Goal: Task Accomplishment & Management: Use online tool/utility

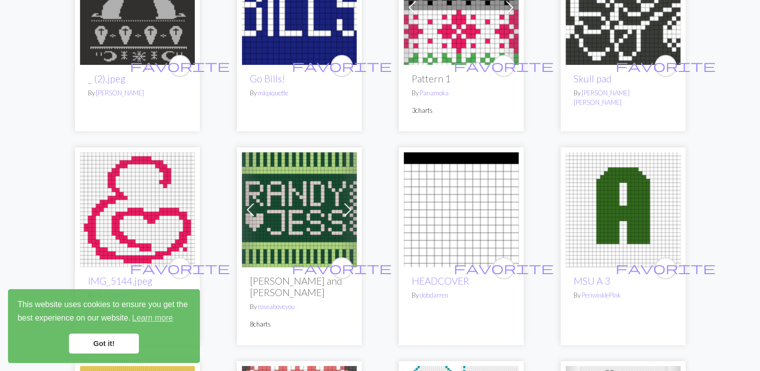
scroll to position [466, 0]
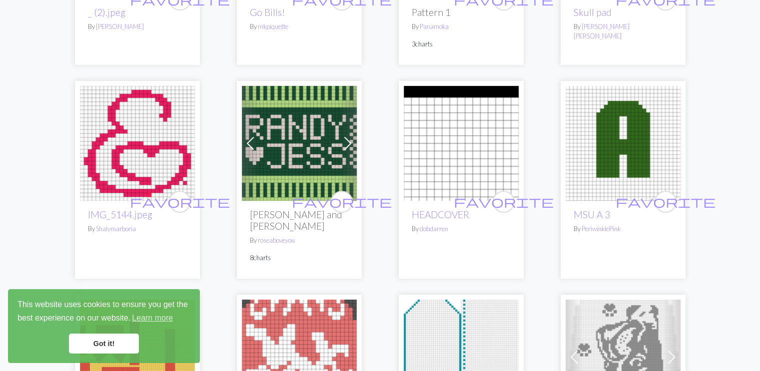
click at [152, 170] on img at bounding box center [137, 143] width 115 height 115
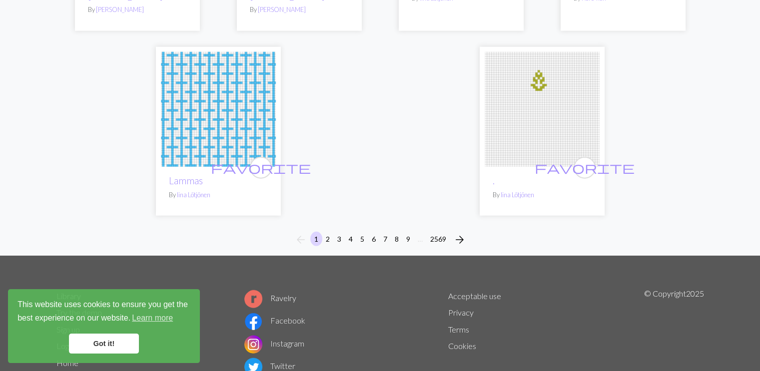
scroll to position [2561, 0]
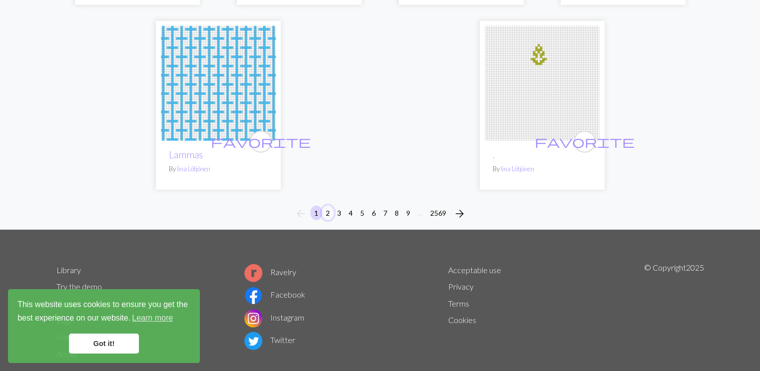
click at [325, 206] on button "2" at bounding box center [328, 213] width 12 height 14
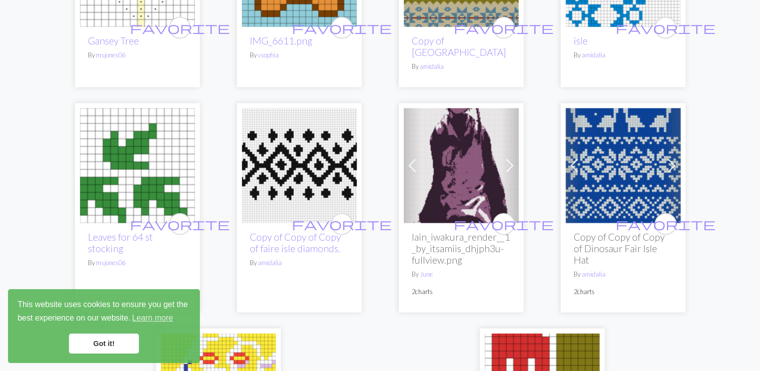
scroll to position [2330, 0]
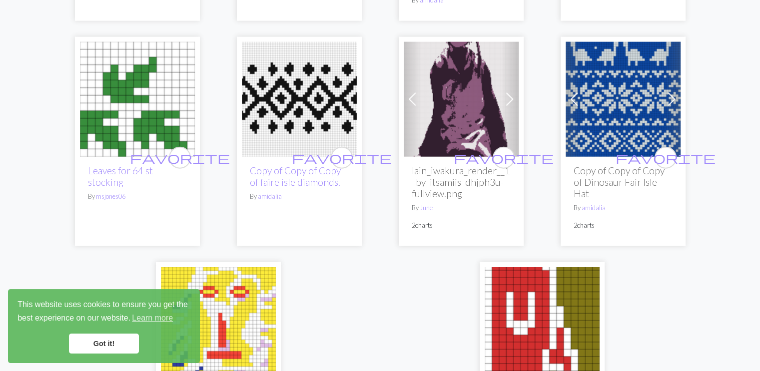
click at [140, 102] on img at bounding box center [137, 99] width 115 height 115
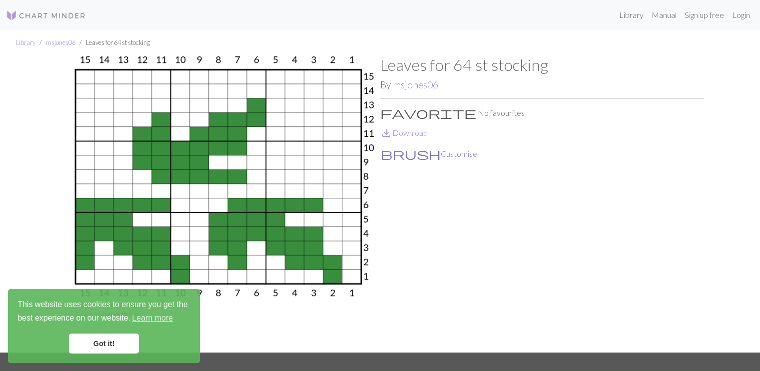
click at [416, 154] on button "brush Customise" at bounding box center [428, 153] width 97 height 13
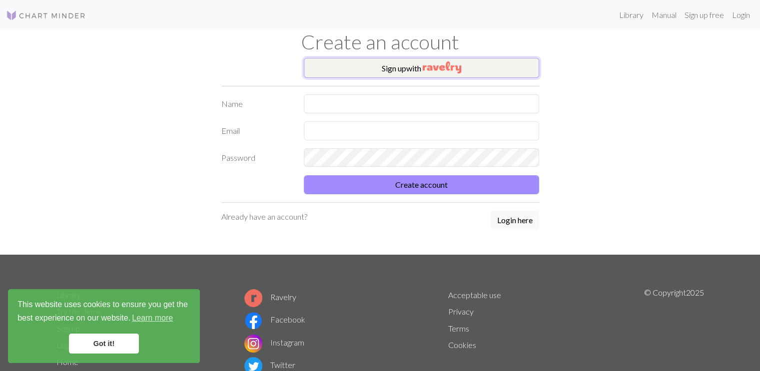
click at [409, 70] on button "Sign up with" at bounding box center [421, 68] width 235 height 20
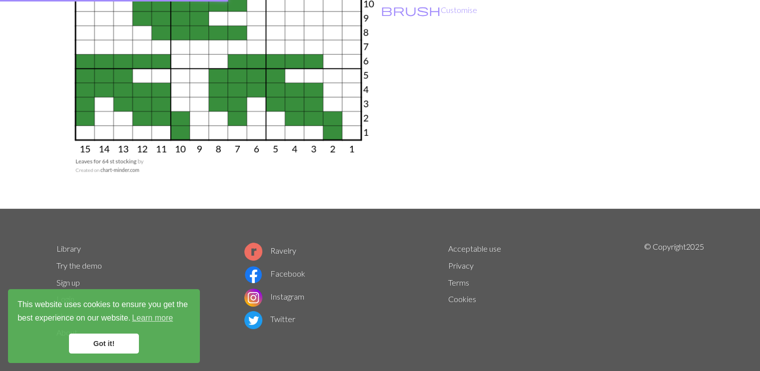
scroll to position [146, 0]
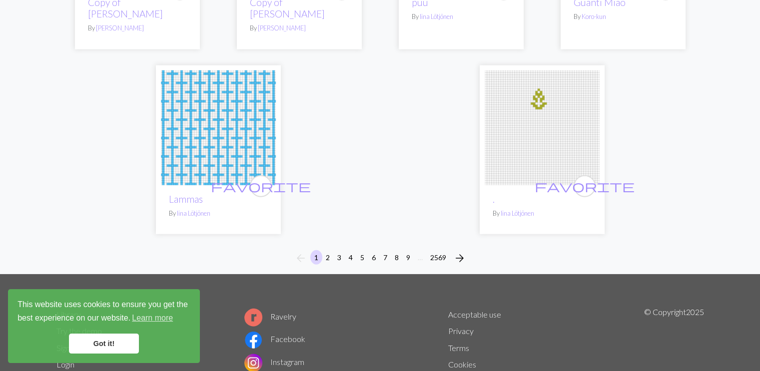
scroll to position [2561, 0]
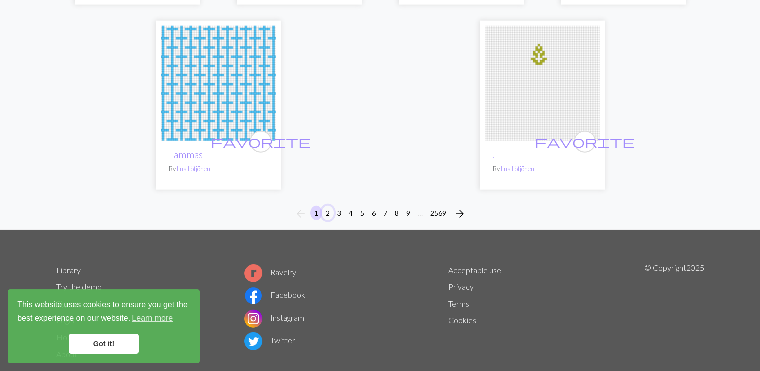
click at [326, 206] on button "2" at bounding box center [328, 213] width 12 height 14
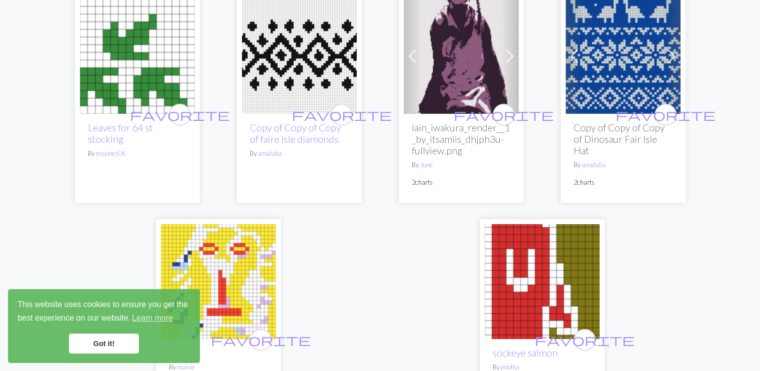
scroll to position [2530, 0]
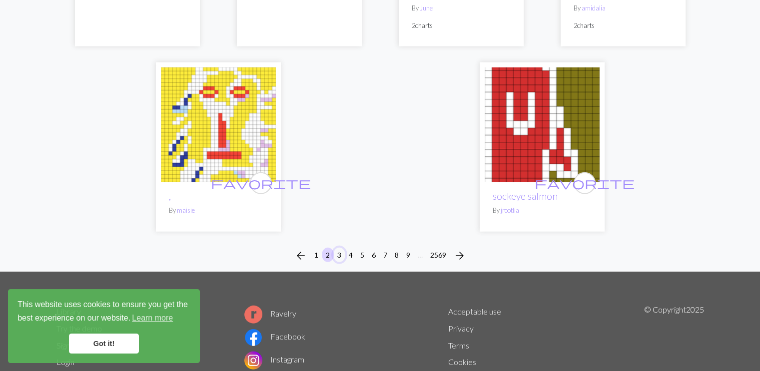
click at [341, 248] on button "3" at bounding box center [339, 255] width 12 height 14
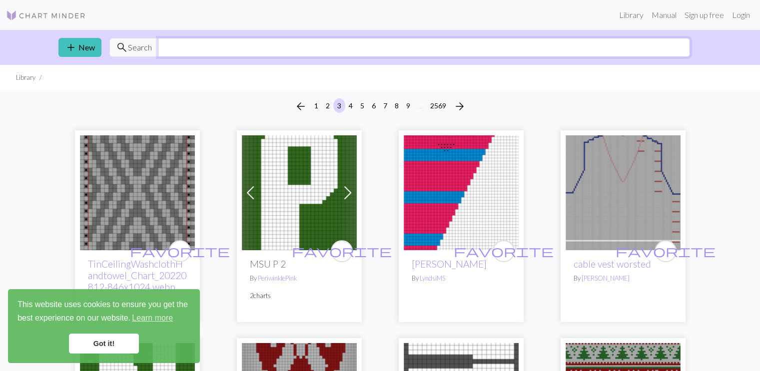
click at [181, 45] on input "text" at bounding box center [424, 47] width 532 height 19
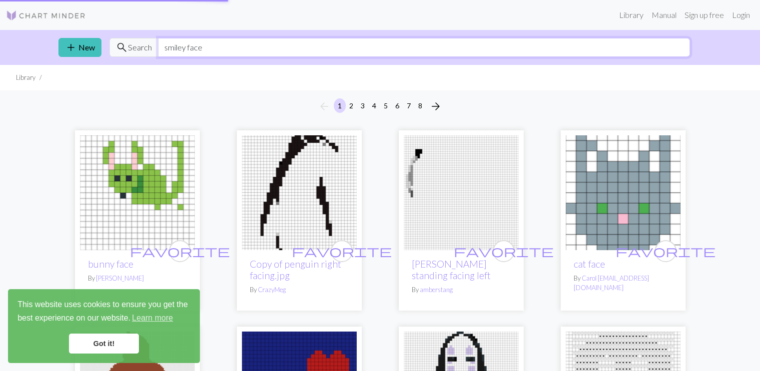
type input "smiley face"
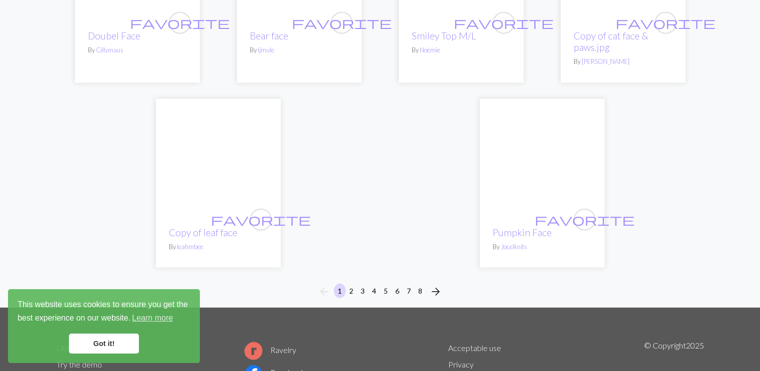
scroll to position [2479, 0]
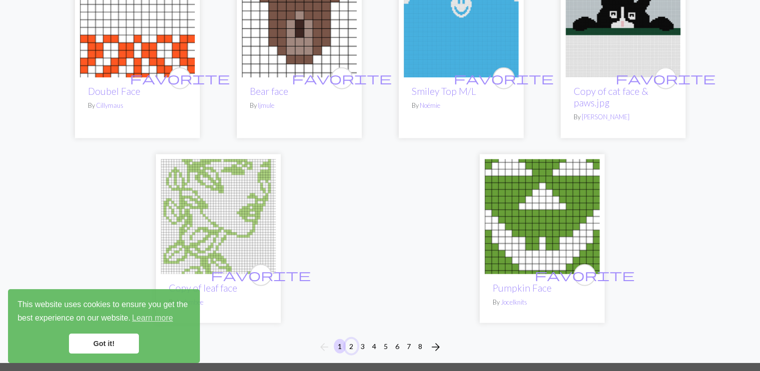
click at [352, 339] on button "2" at bounding box center [351, 346] width 12 height 14
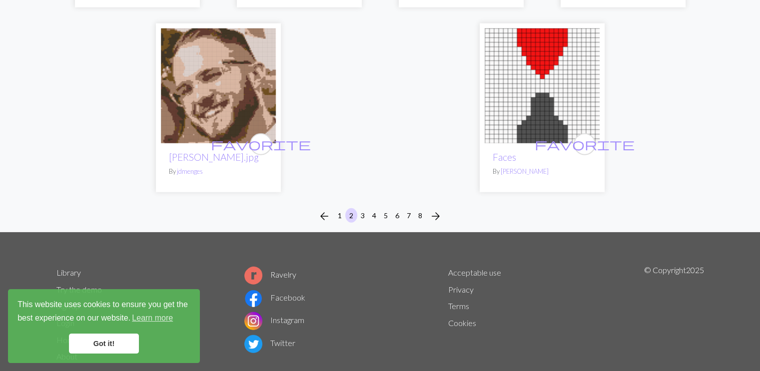
scroll to position [2597, 0]
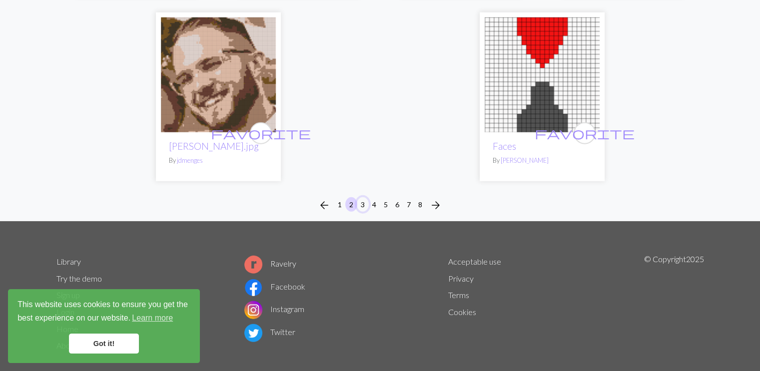
click at [357, 197] on button "3" at bounding box center [363, 204] width 12 height 14
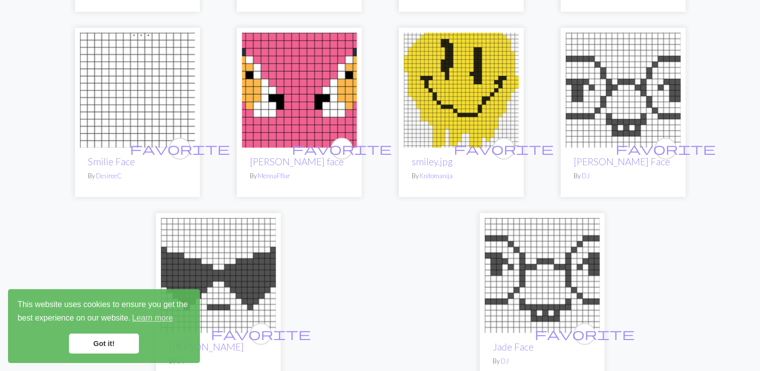
scroll to position [2464, 0]
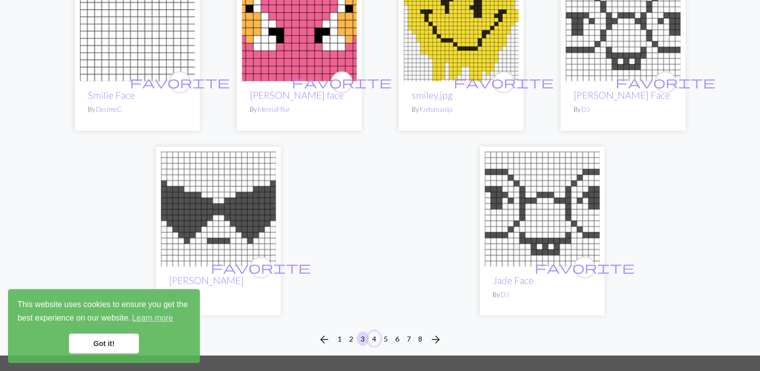
click at [372, 332] on button "4" at bounding box center [374, 339] width 12 height 14
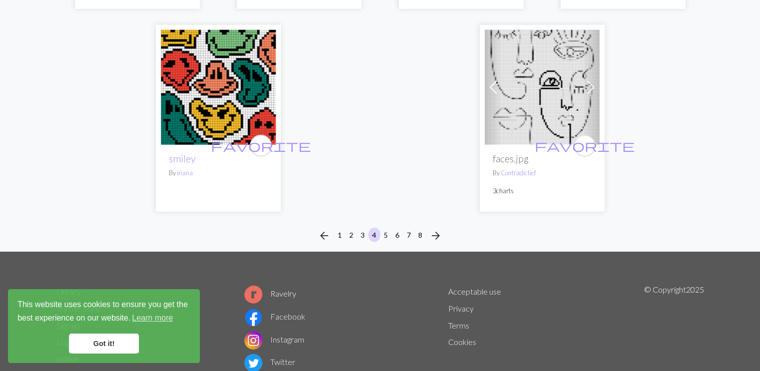
scroll to position [2721, 0]
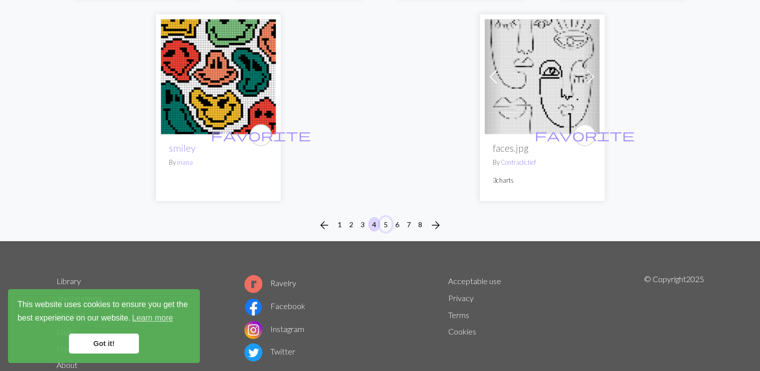
click at [385, 217] on button "5" at bounding box center [386, 224] width 12 height 14
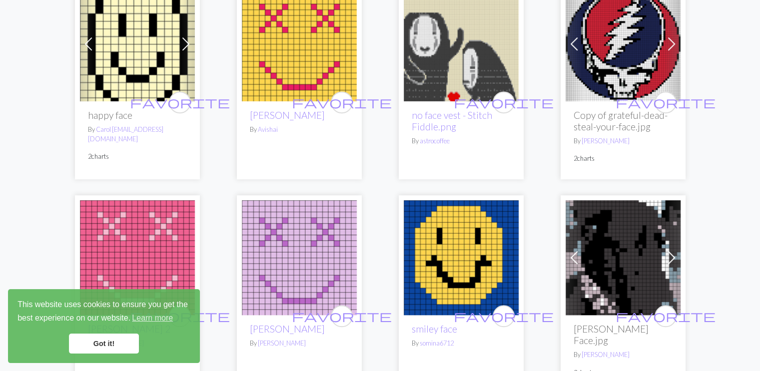
scroll to position [599, 0]
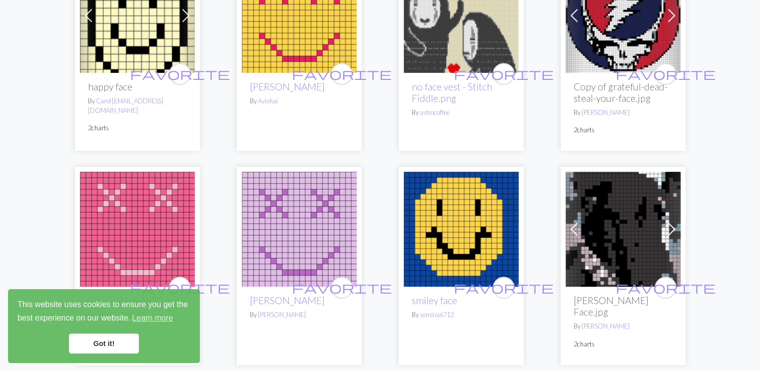
click at [127, 36] on img at bounding box center [137, 15] width 115 height 115
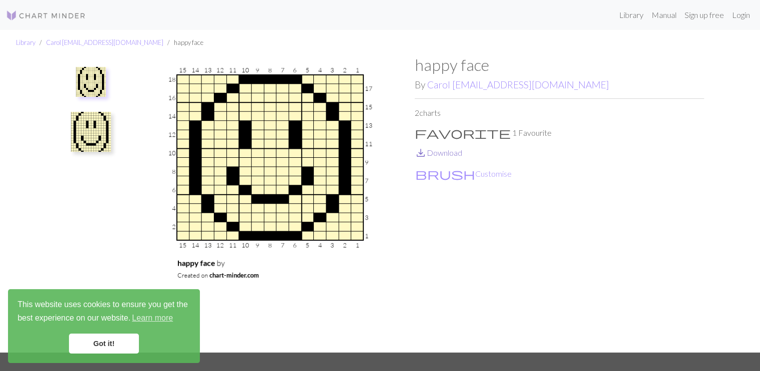
click at [447, 155] on link "save_alt Download" at bounding box center [438, 152] width 47 height 9
click at [440, 177] on button "brush Customise" at bounding box center [463, 173] width 97 height 13
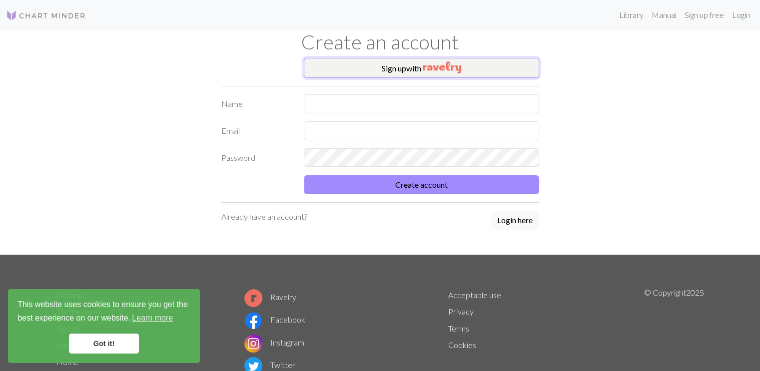
click at [338, 66] on button "Sign up with" at bounding box center [421, 68] width 235 height 20
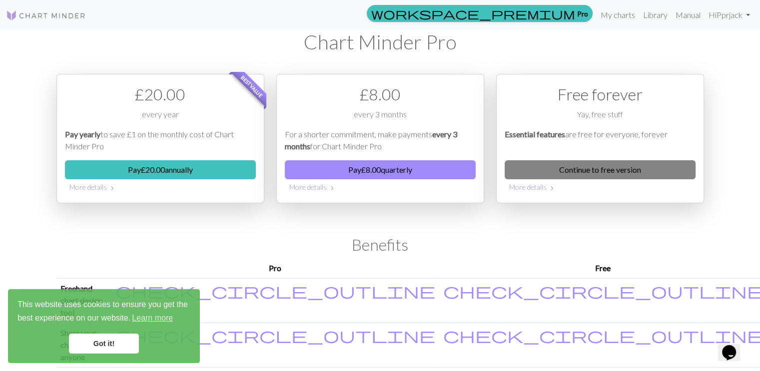
click at [560, 164] on link "Continue to free version" at bounding box center [599, 169] width 191 height 19
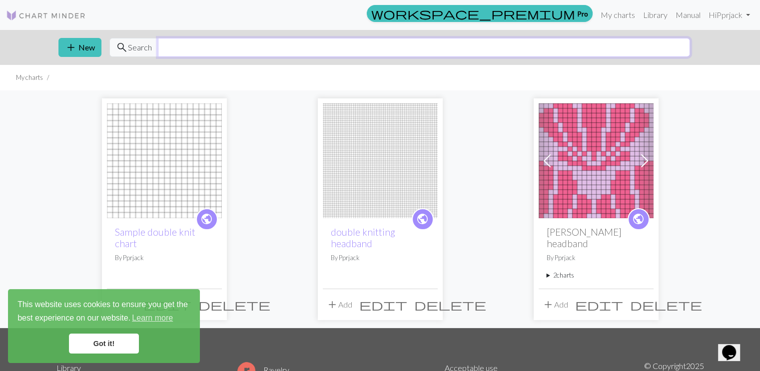
click at [187, 45] on input "text" at bounding box center [424, 47] width 532 height 19
click at [196, 164] on img at bounding box center [164, 160] width 115 height 115
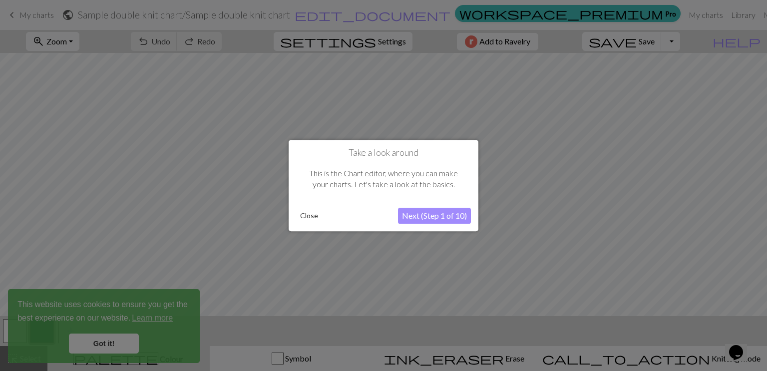
click at [307, 215] on button "Close" at bounding box center [309, 215] width 26 height 15
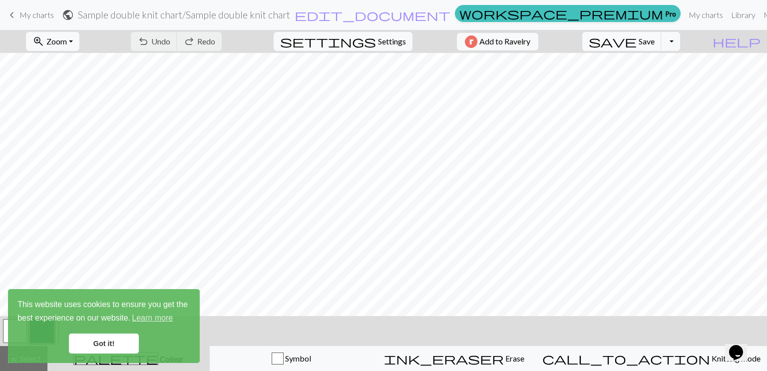
scroll to position [7, 0]
click at [103, 341] on link "Got it!" at bounding box center [104, 344] width 70 height 20
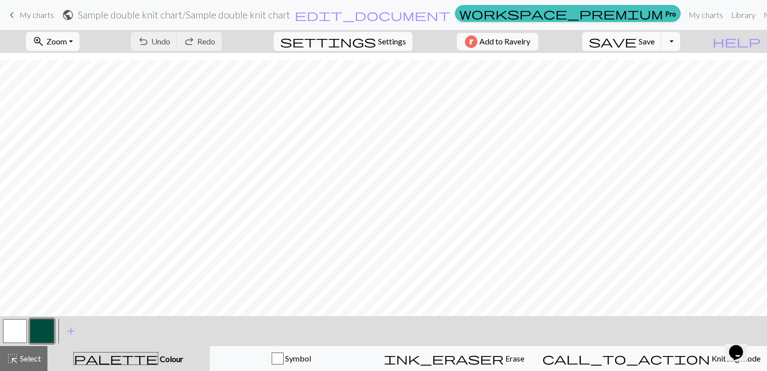
click at [41, 330] on button "button" at bounding box center [42, 331] width 24 height 24
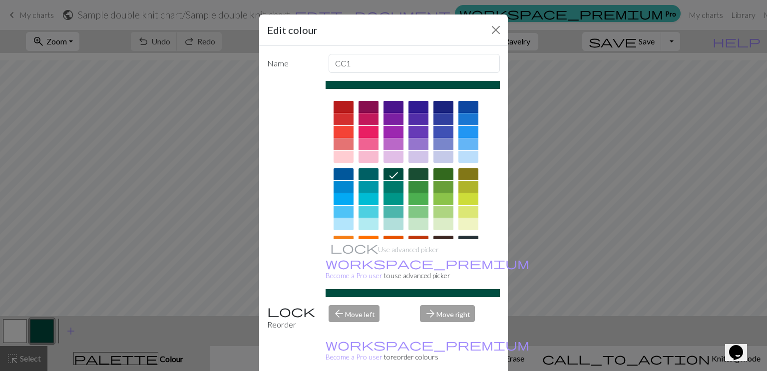
click at [464, 105] on div at bounding box center [469, 107] width 20 height 12
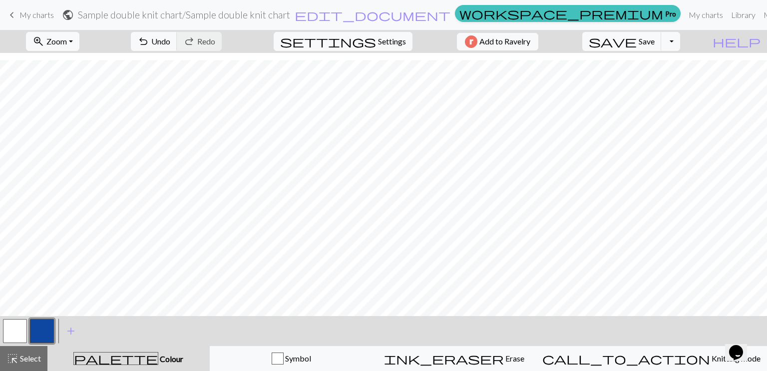
click at [13, 326] on button "button" at bounding box center [15, 331] width 24 height 24
click at [74, 332] on span "add" at bounding box center [71, 331] width 12 height 14
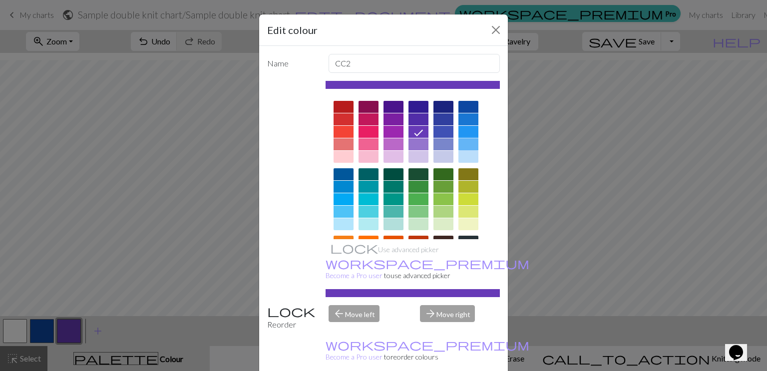
click at [466, 143] on div at bounding box center [469, 144] width 20 height 12
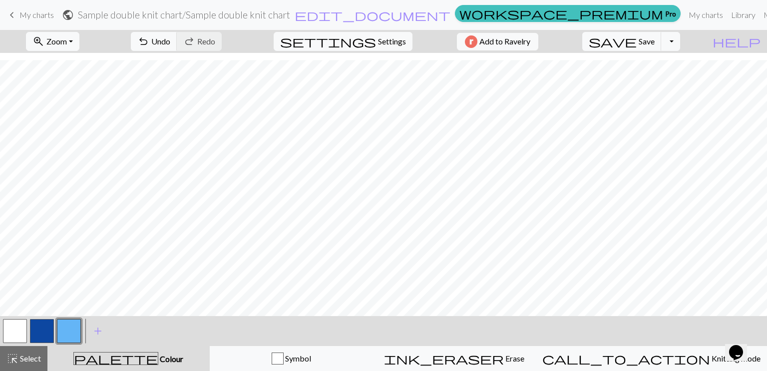
click at [19, 329] on button "button" at bounding box center [15, 331] width 24 height 24
click at [44, 330] on button "button" at bounding box center [42, 331] width 24 height 24
click at [69, 333] on button "button" at bounding box center [69, 331] width 24 height 24
click at [40, 330] on button "button" at bounding box center [42, 331] width 24 height 24
drag, startPoint x: 17, startPoint y: 332, endPoint x: 56, endPoint y: 320, distance: 40.8
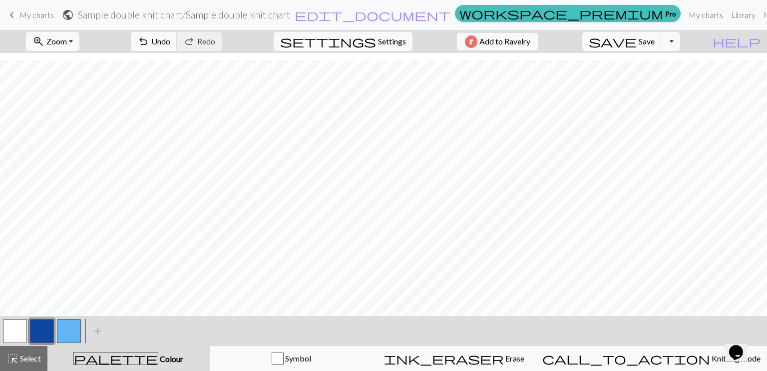
click at [22, 330] on button "button" at bounding box center [15, 331] width 24 height 24
click at [75, 329] on button "button" at bounding box center [69, 331] width 24 height 24
click at [38, 327] on button "button" at bounding box center [42, 331] width 24 height 24
click at [38, 330] on button "button" at bounding box center [42, 331] width 24 height 24
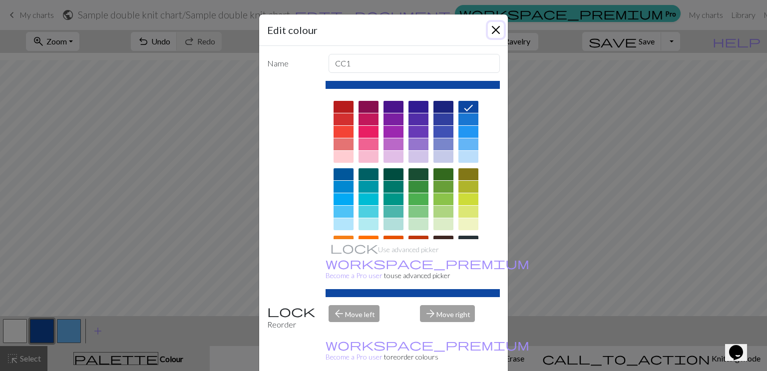
click at [494, 23] on button "Close" at bounding box center [496, 30] width 16 height 16
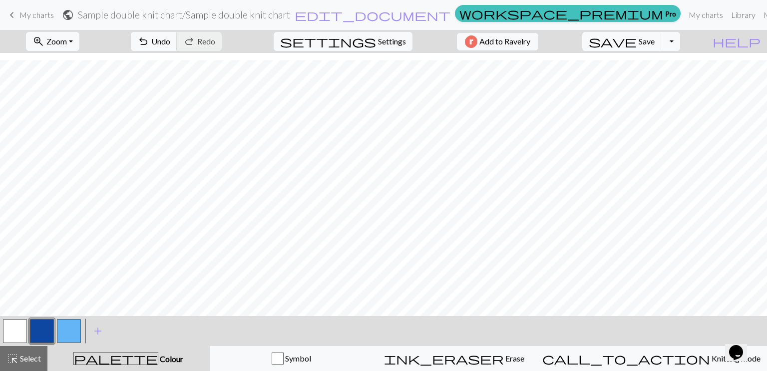
click at [66, 332] on button "button" at bounding box center [69, 331] width 24 height 24
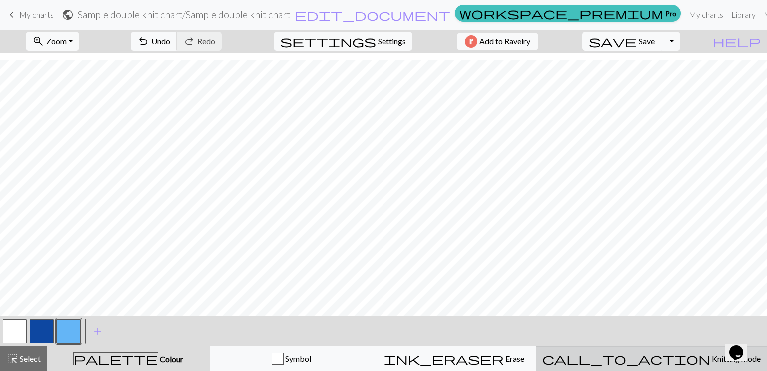
click at [688, 364] on div "call_to_action Knitting mode Knitting mode" at bounding box center [651, 359] width 218 height 12
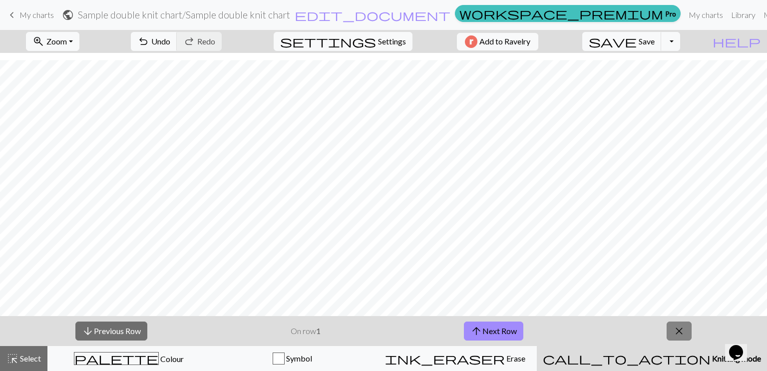
click at [683, 329] on span "close" at bounding box center [679, 331] width 12 height 14
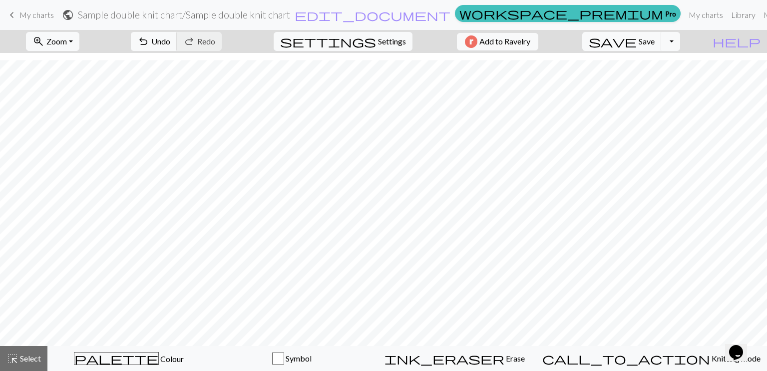
scroll to position [0, 0]
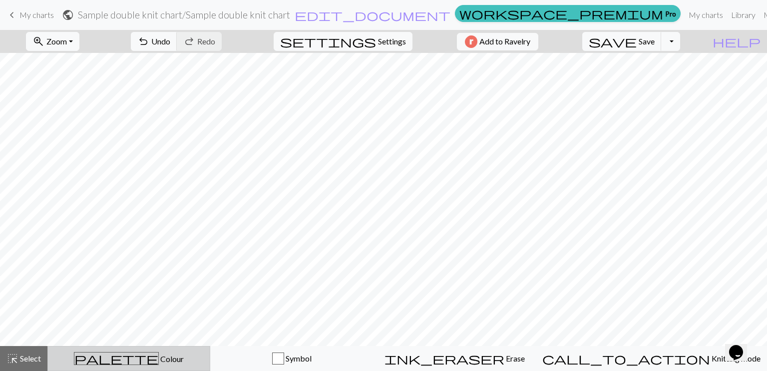
click at [129, 359] on span "palette" at bounding box center [116, 359] width 84 height 14
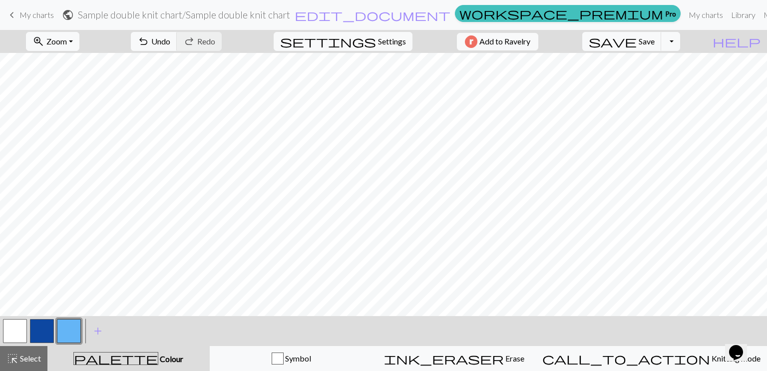
click at [39, 334] on button "button" at bounding box center [42, 331] width 24 height 24
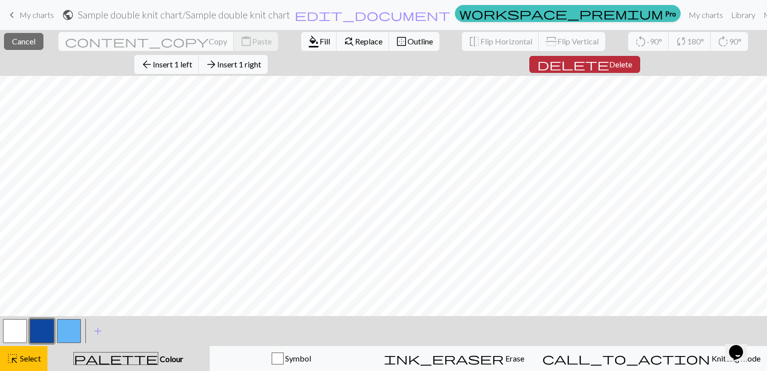
click at [537, 61] on span "delete" at bounding box center [573, 64] width 72 height 14
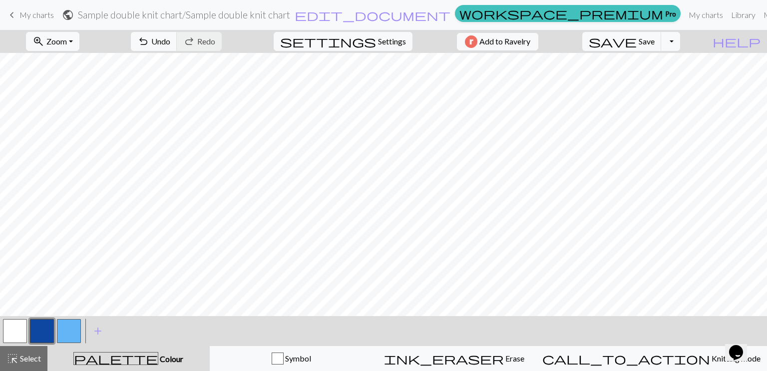
click at [68, 333] on button "button" at bounding box center [69, 331] width 24 height 24
click at [26, 359] on span "Select" at bounding box center [29, 358] width 22 height 9
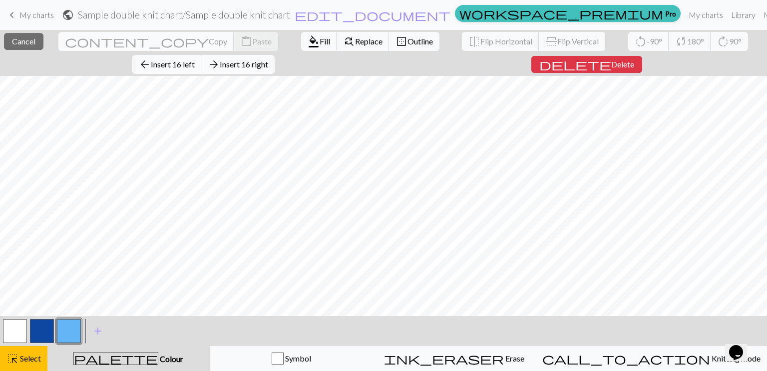
click at [65, 41] on span "content_copy" at bounding box center [137, 41] width 144 height 14
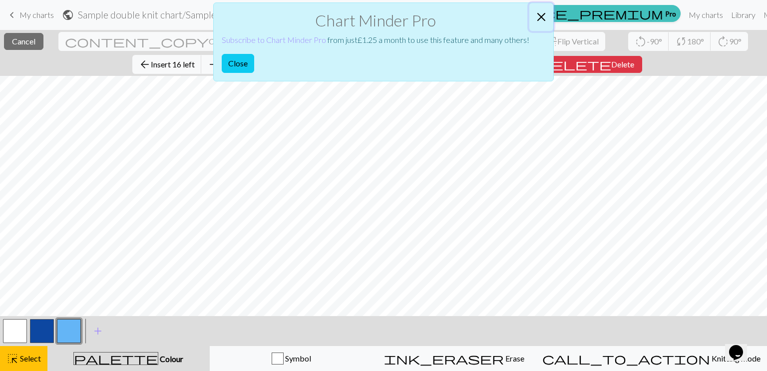
click at [546, 12] on button "Close" at bounding box center [541, 17] width 24 height 28
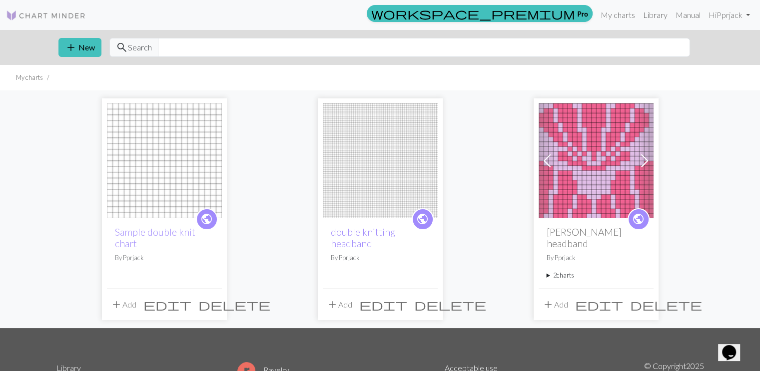
click at [168, 164] on img at bounding box center [164, 160] width 115 height 115
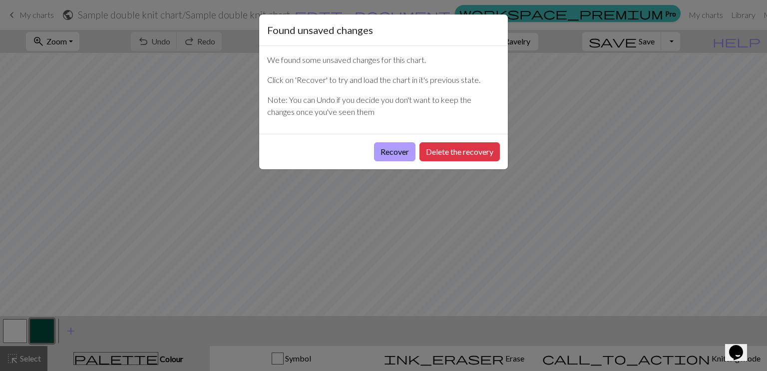
click at [388, 146] on button "Recover" at bounding box center [394, 151] width 41 height 19
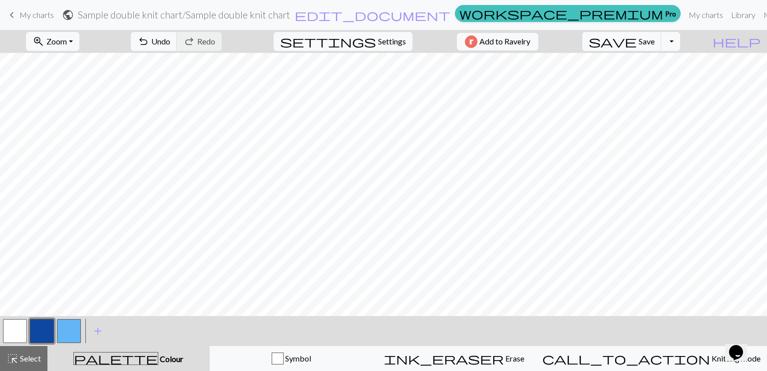
click at [68, 334] on button "button" at bounding box center [69, 331] width 24 height 24
click at [11, 332] on button "button" at bounding box center [15, 331] width 24 height 24
click at [65, 331] on button "button" at bounding box center [69, 331] width 24 height 24
click at [40, 329] on button "button" at bounding box center [42, 331] width 24 height 24
click at [69, 332] on button "button" at bounding box center [69, 331] width 24 height 24
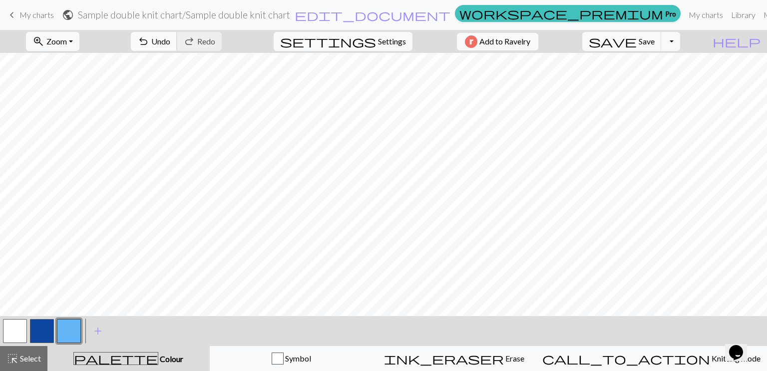
click at [170, 37] on span "Undo" at bounding box center [160, 40] width 19 height 9
click at [38, 335] on button "button" at bounding box center [42, 331] width 24 height 24
click at [655, 41] on span "Save" at bounding box center [647, 40] width 16 height 9
click at [390, 45] on span "Settings" at bounding box center [392, 41] width 28 height 12
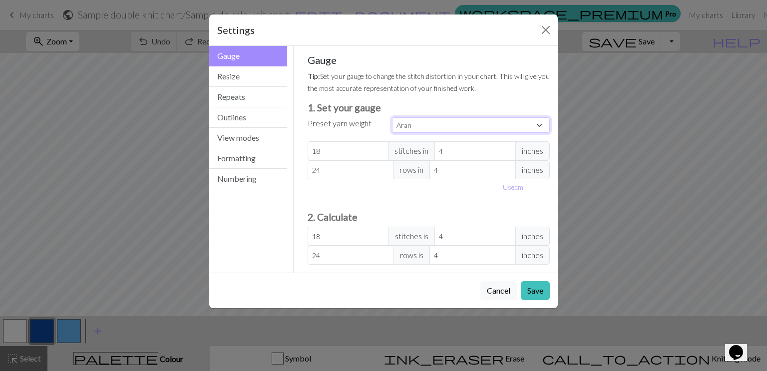
click at [539, 124] on select "Custom Square Lace Light Fingering Fingering Sport Double knit Worsted Aran Bul…" at bounding box center [471, 124] width 158 height 15
select select "sport"
click at [392, 117] on select "Custom Square Lace Light Fingering Fingering Sport Double knit Worsted Aran Bul…" at bounding box center [471, 124] width 158 height 15
type input "24"
type input "34"
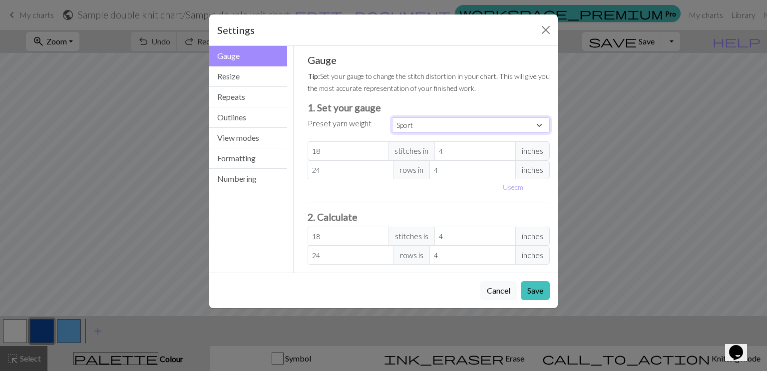
type input "24"
type input "34"
click at [537, 292] on button "Save" at bounding box center [535, 290] width 29 height 19
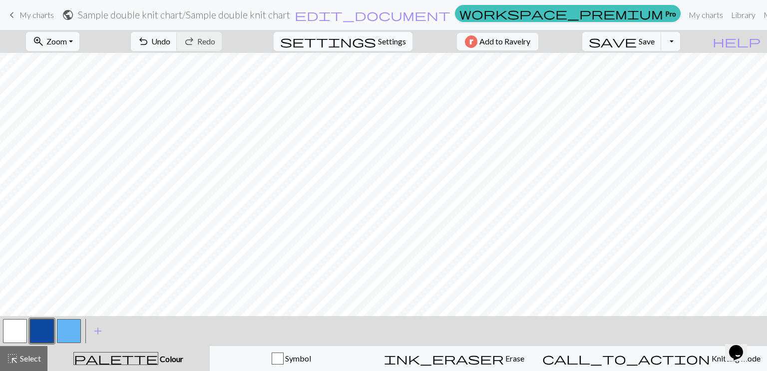
click at [371, 39] on button "settings Settings" at bounding box center [343, 41] width 139 height 19
select select "sport"
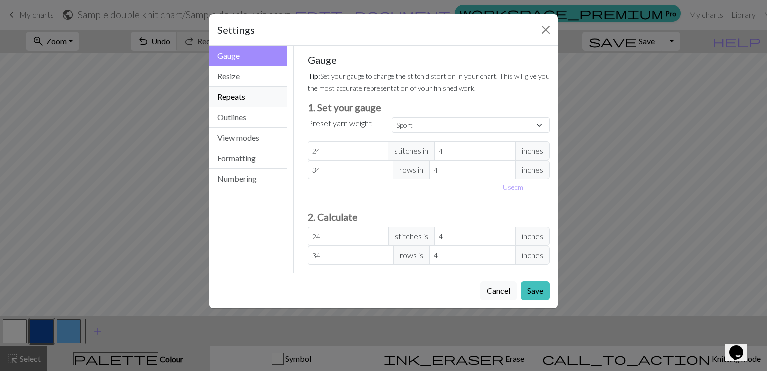
click at [250, 99] on button "Repeats" at bounding box center [248, 97] width 78 height 20
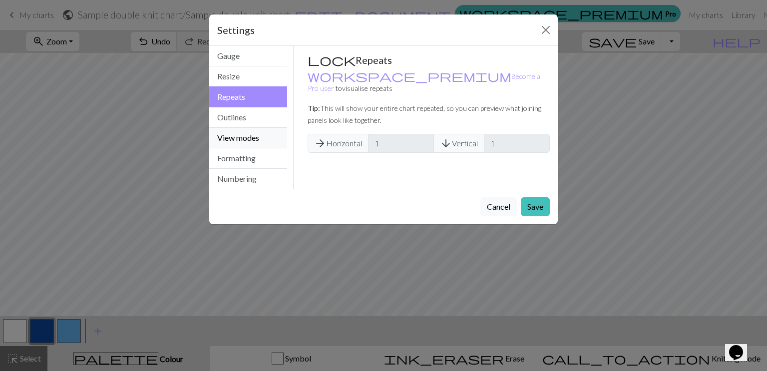
click at [242, 135] on button "View modes" at bounding box center [248, 138] width 78 height 20
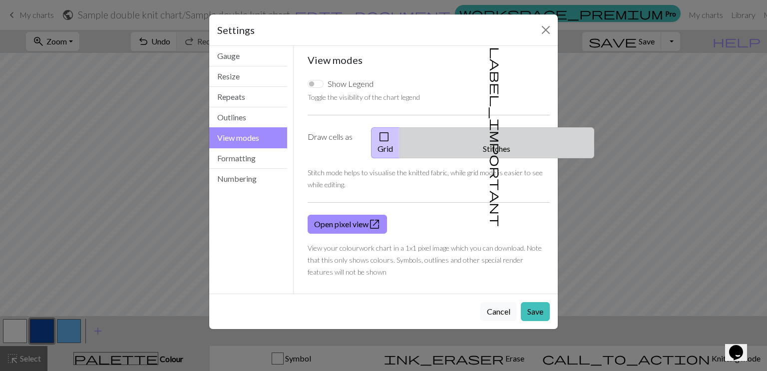
click at [489, 139] on span "label_important" at bounding box center [496, 137] width 14 height 180
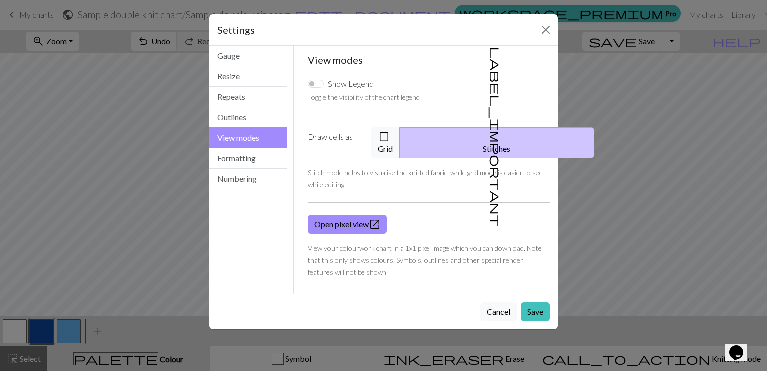
drag, startPoint x: 422, startPoint y: 30, endPoint x: 443, endPoint y: 37, distance: 22.6
click at [440, 40] on div "Settings" at bounding box center [383, 29] width 349 height 31
click at [443, 37] on div "Settings" at bounding box center [383, 29] width 349 height 31
click at [548, 28] on button "Close" at bounding box center [546, 30] width 16 height 16
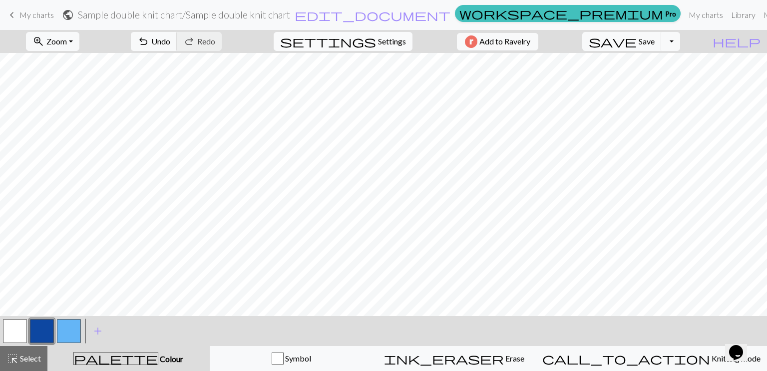
click at [366, 41] on span "settings" at bounding box center [328, 41] width 96 height 14
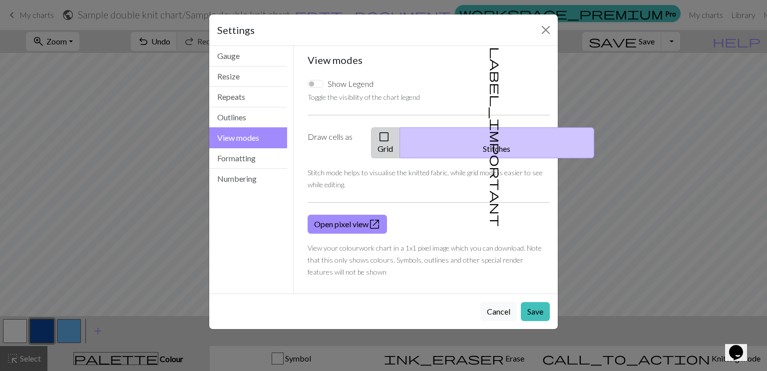
click at [390, 138] on span "check_box_outline_blank" at bounding box center [384, 137] width 12 height 14
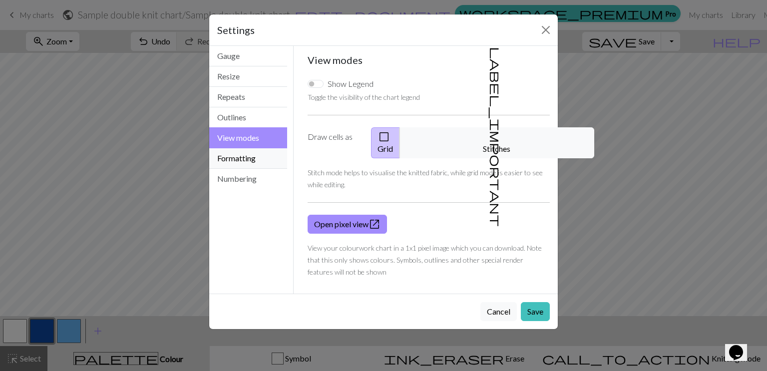
click at [248, 160] on button "Formatting" at bounding box center [248, 158] width 78 height 20
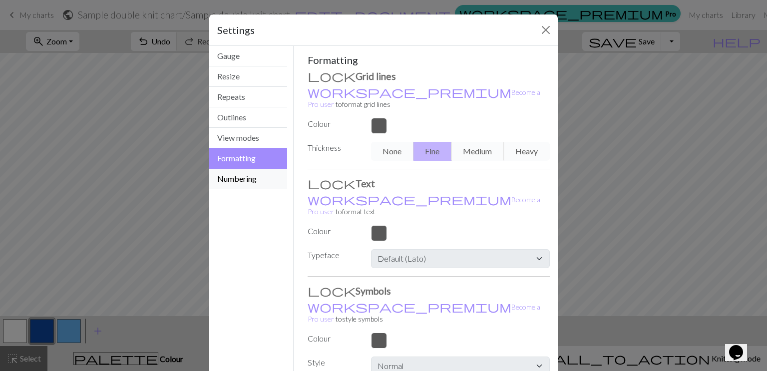
click at [242, 176] on button "Numbering" at bounding box center [248, 179] width 78 height 20
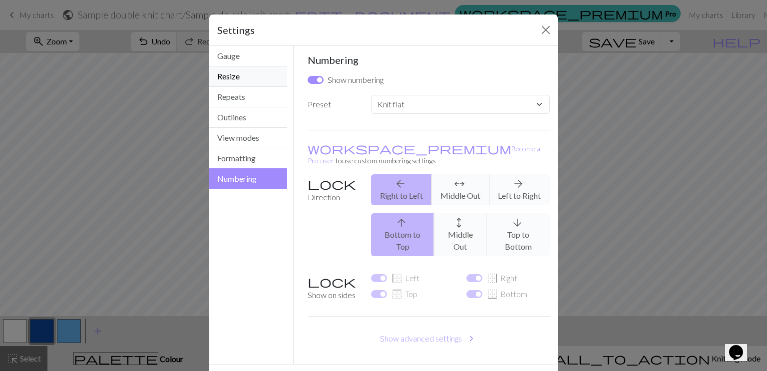
click at [228, 75] on button "Resize" at bounding box center [248, 76] width 78 height 20
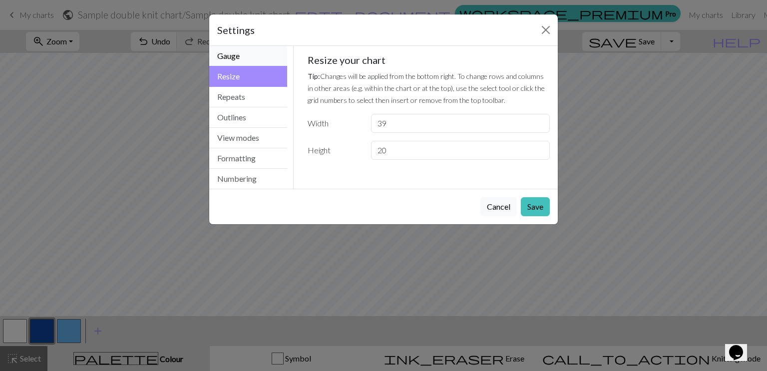
click at [233, 56] on button "Gauge" at bounding box center [248, 56] width 78 height 20
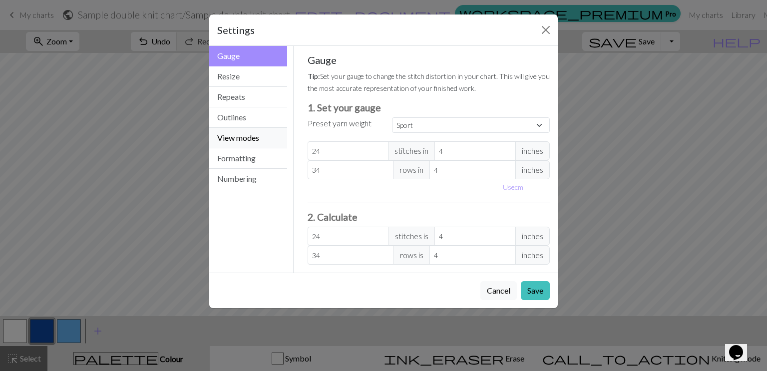
click at [224, 140] on button "View modes" at bounding box center [248, 138] width 78 height 20
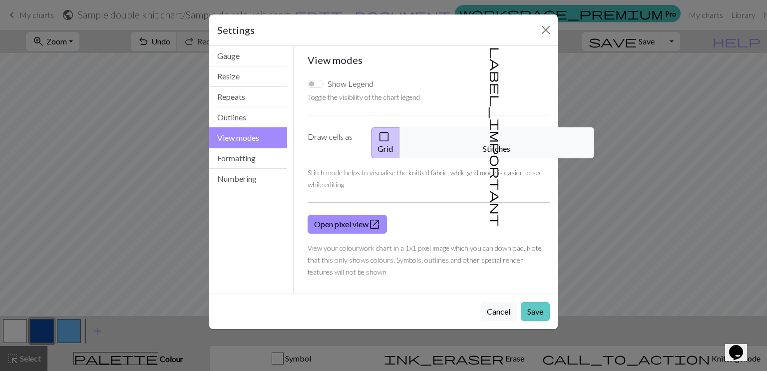
click at [540, 304] on button "Save" at bounding box center [535, 311] width 29 height 19
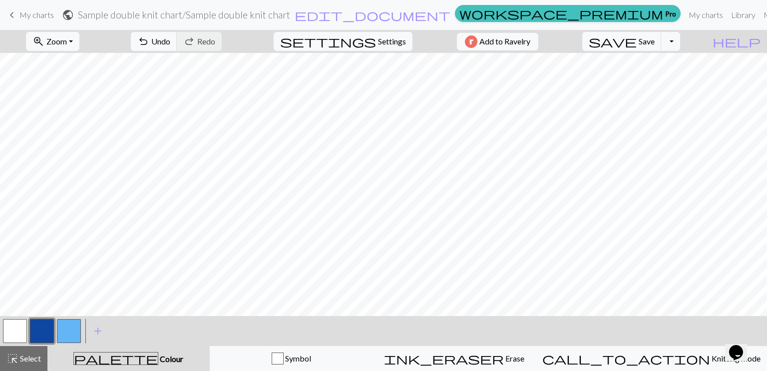
click at [29, 11] on span "My charts" at bounding box center [36, 14] width 34 height 9
click at [637, 44] on span "save" at bounding box center [613, 41] width 48 height 14
click at [680, 40] on button "Toggle Dropdown" at bounding box center [670, 41] width 19 height 19
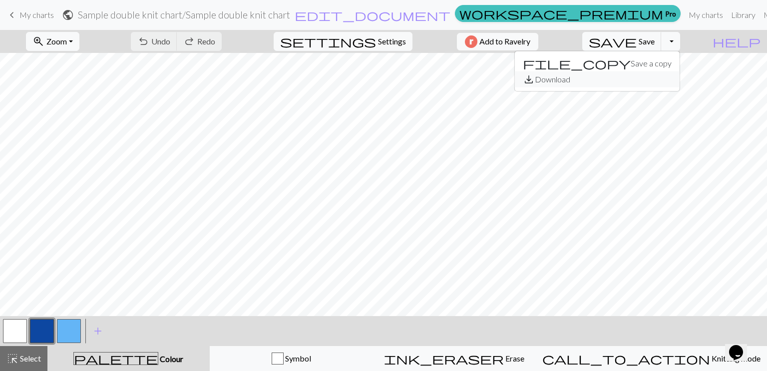
click at [657, 78] on button "save_alt Download" at bounding box center [597, 79] width 165 height 16
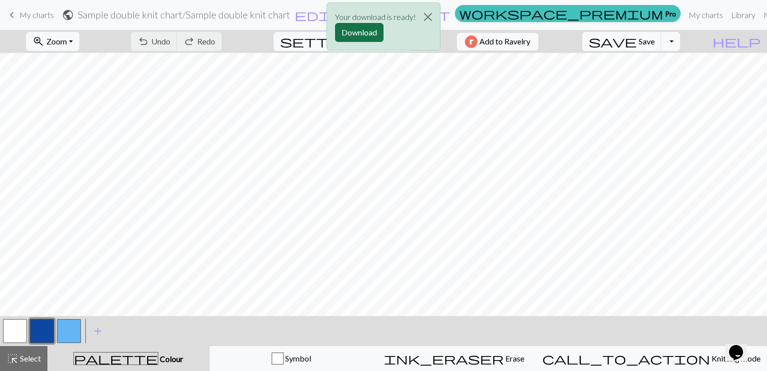
click at [377, 31] on button "Download" at bounding box center [359, 32] width 48 height 19
